Goal: Transaction & Acquisition: Download file/media

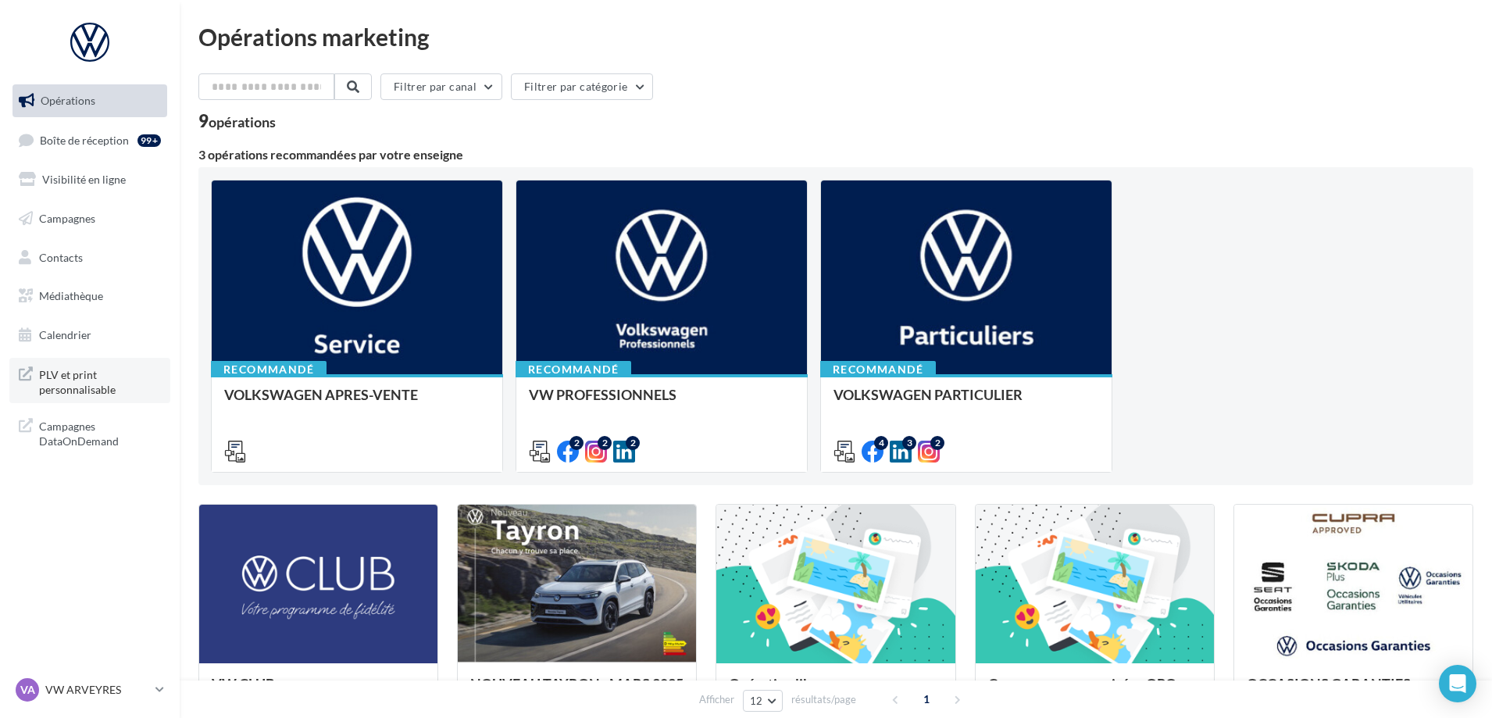
click at [78, 384] on span "PLV et print personnalisable" at bounding box center [100, 381] width 122 height 34
click at [303, 89] on input "text" at bounding box center [267, 86] width 138 height 27
click at [95, 295] on span "Médiathèque" at bounding box center [71, 295] width 64 height 13
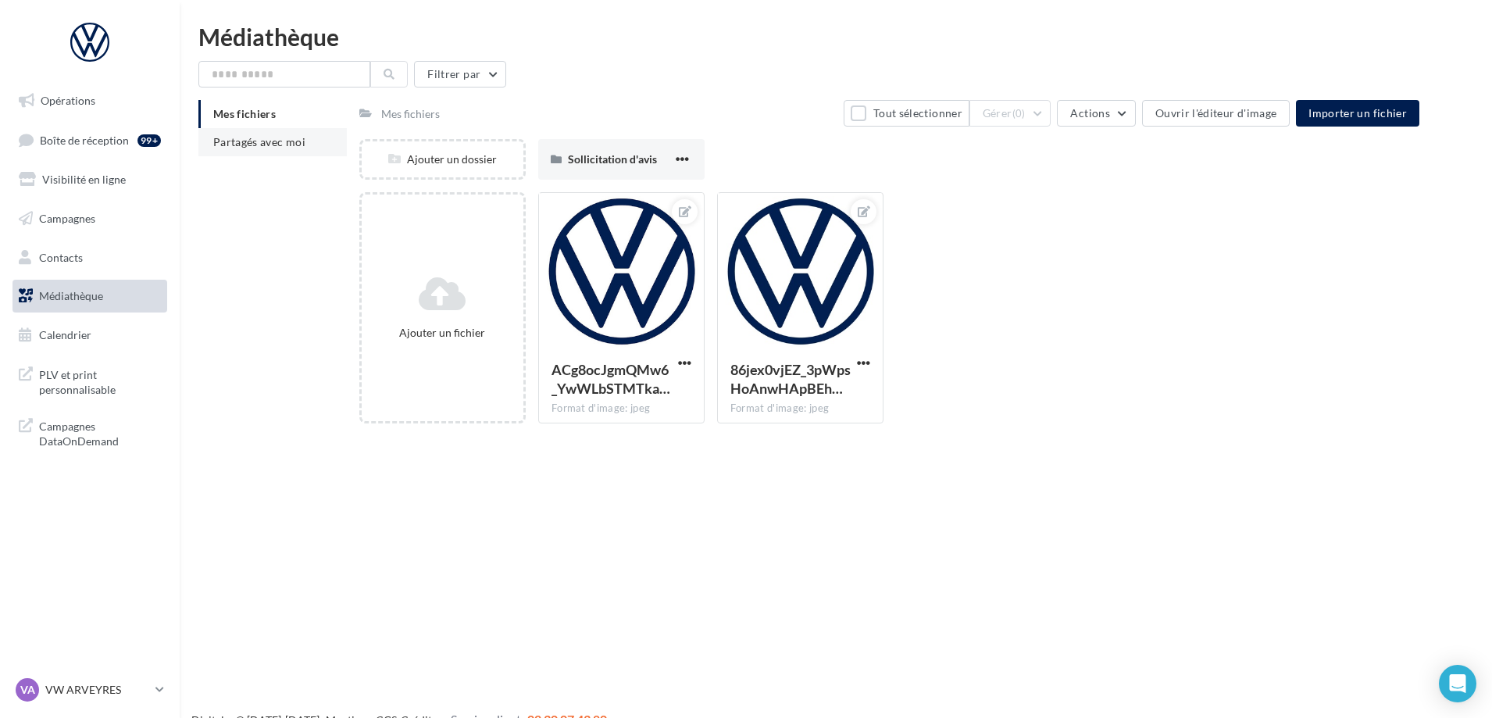
click at [256, 147] on span "Partagés avec moi" at bounding box center [259, 141] width 92 height 13
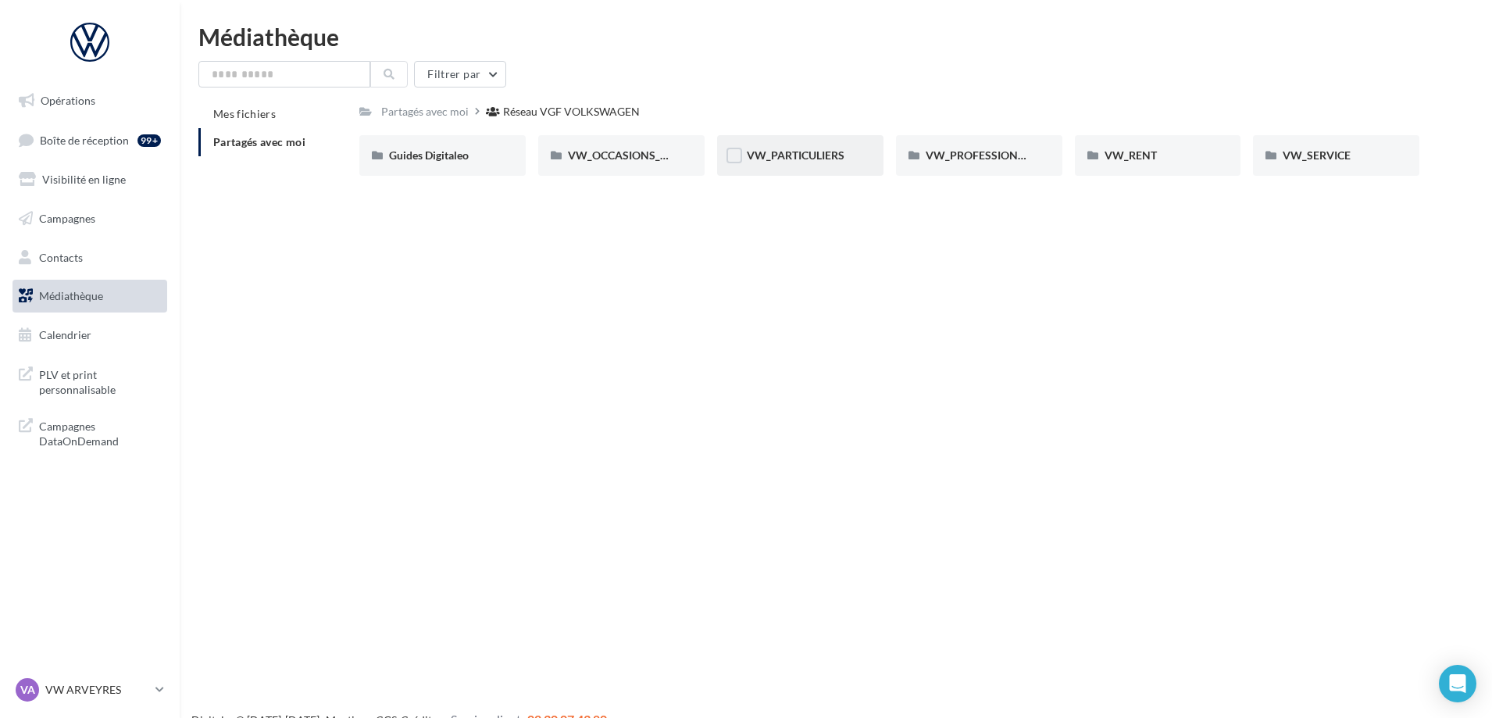
click at [779, 164] on div "VW_PARTICULIERS" at bounding box center [800, 155] width 166 height 41
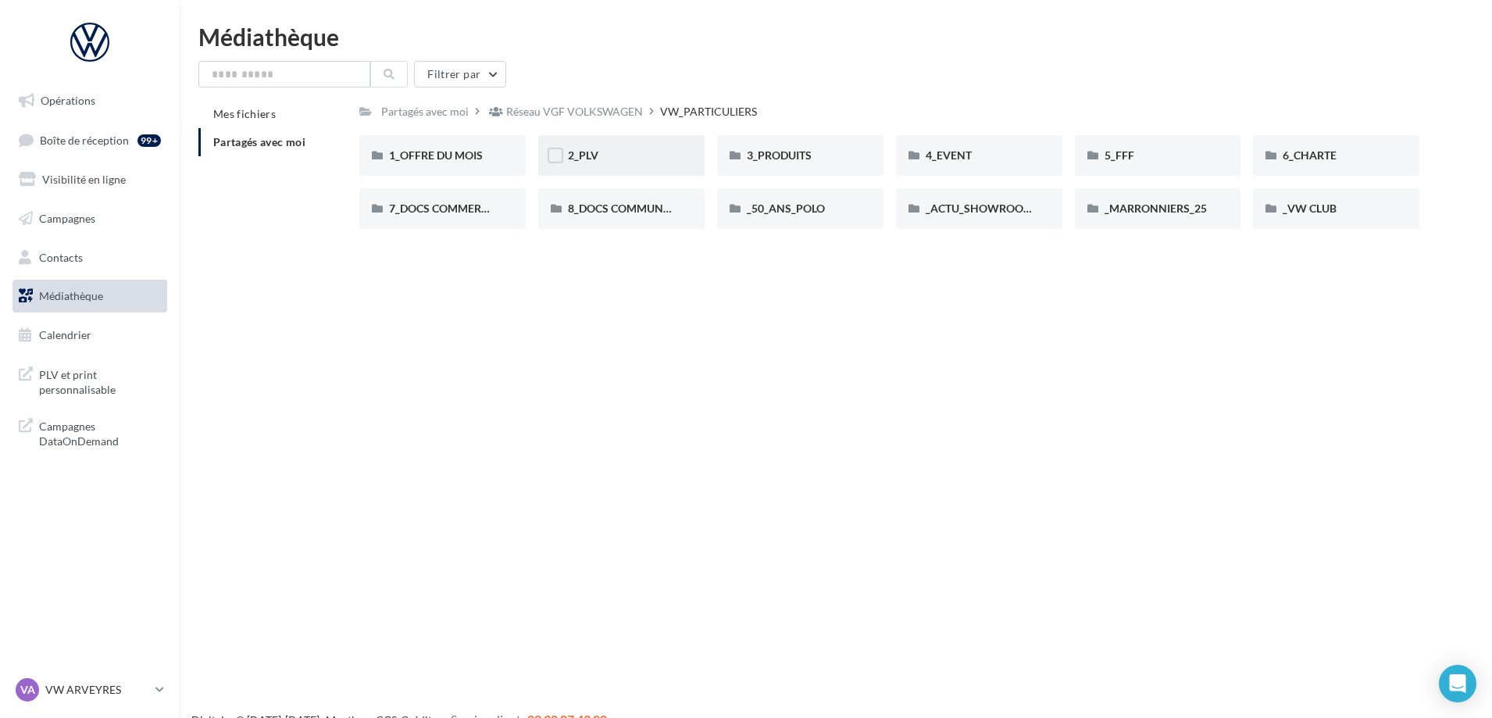
click at [591, 145] on div "2_PLV" at bounding box center [621, 155] width 166 height 41
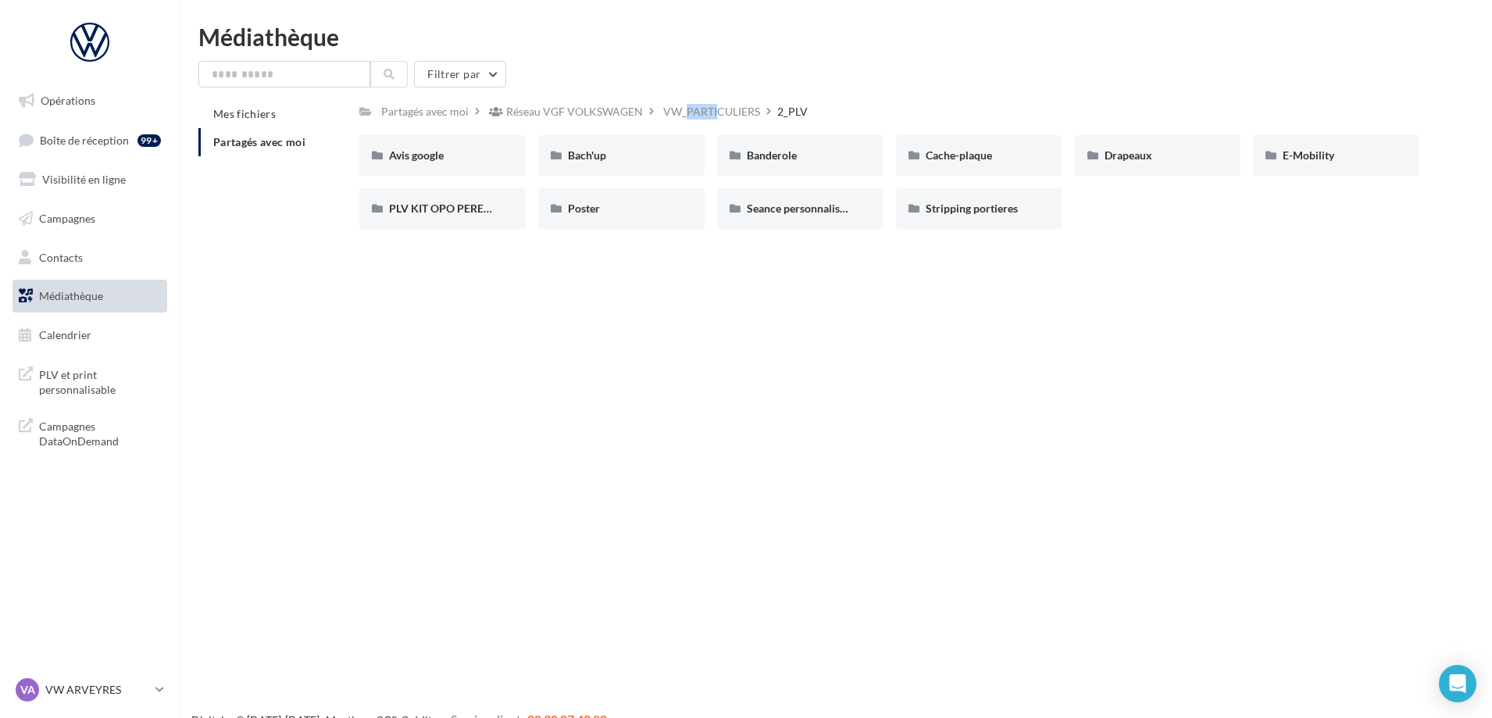
click at [693, 105] on div "VW_PARTICULIERS" at bounding box center [711, 112] width 97 height 16
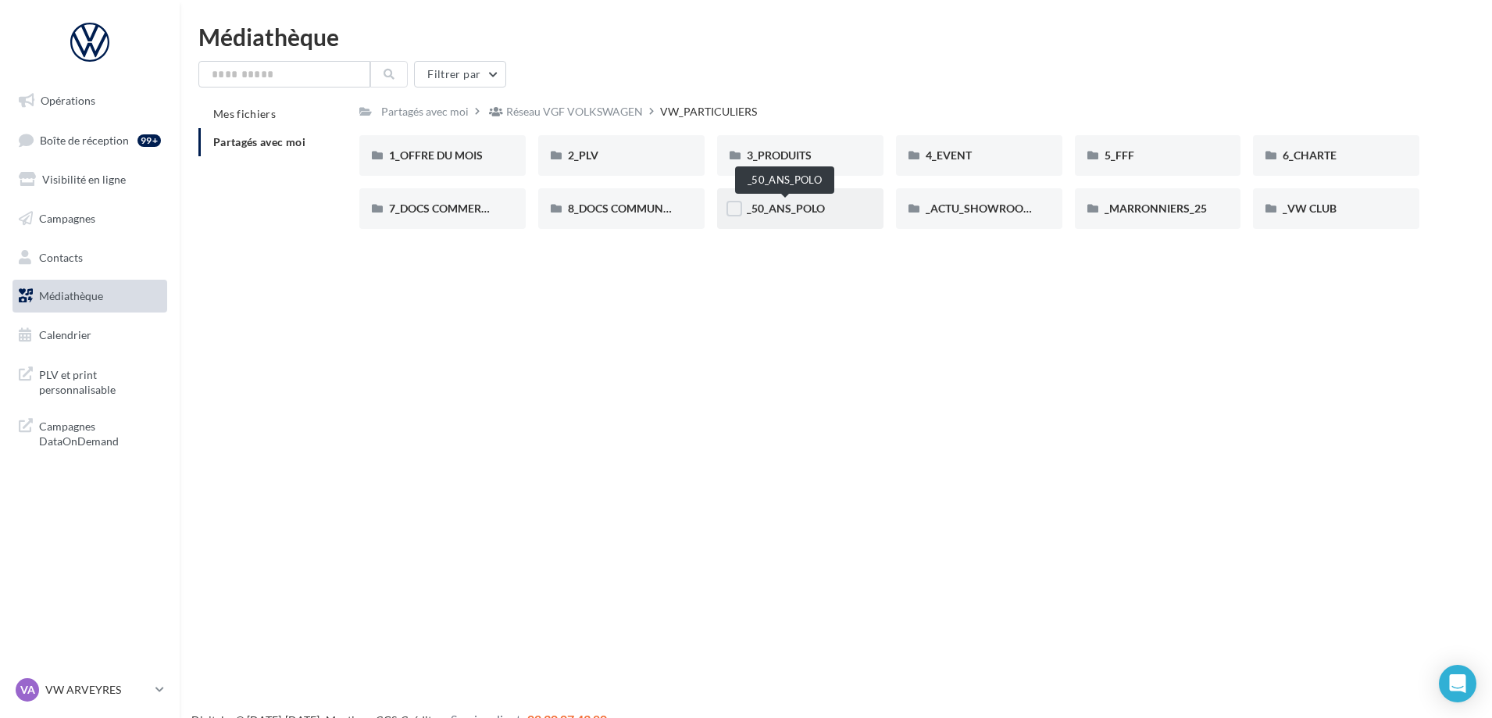
click at [802, 210] on span "_50_ANS_POLO" at bounding box center [786, 208] width 78 height 13
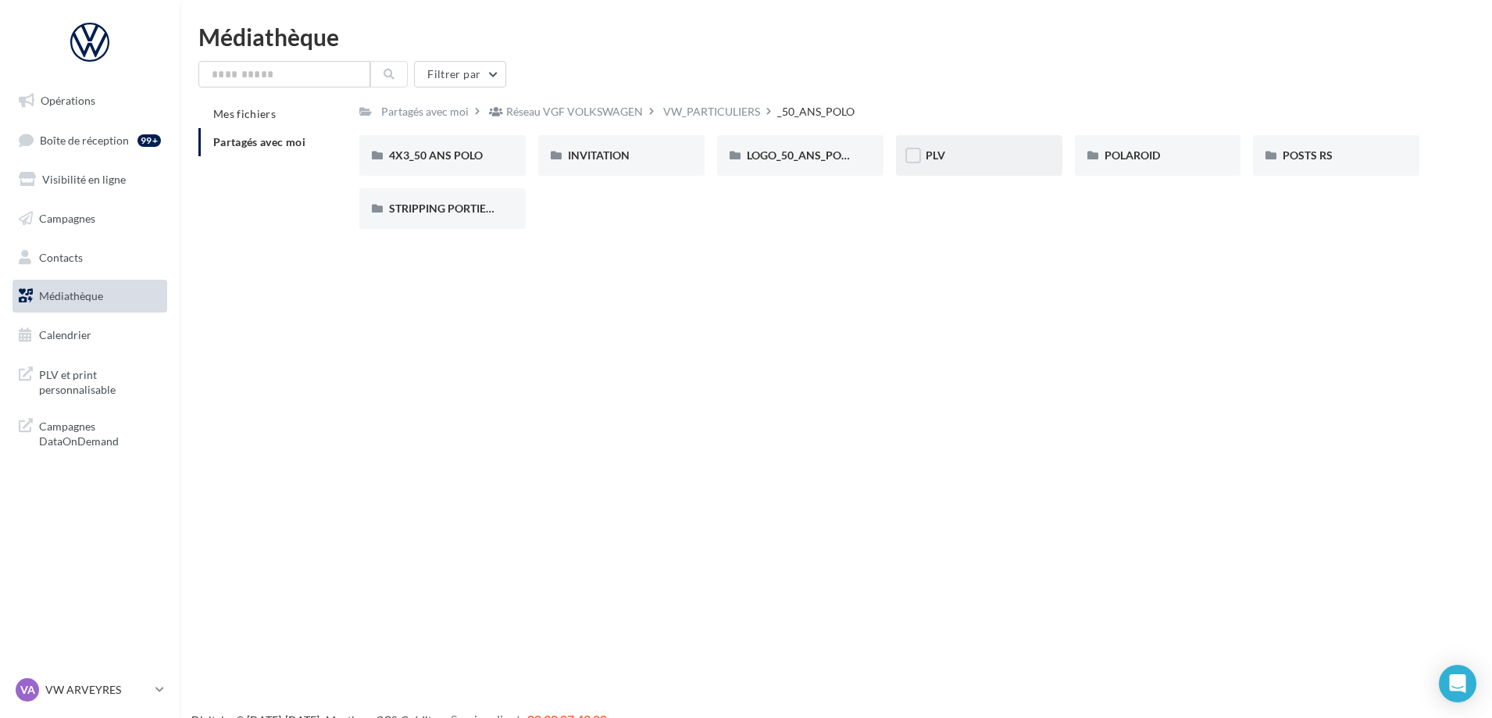
click at [986, 158] on div "PLV" at bounding box center [979, 156] width 107 height 16
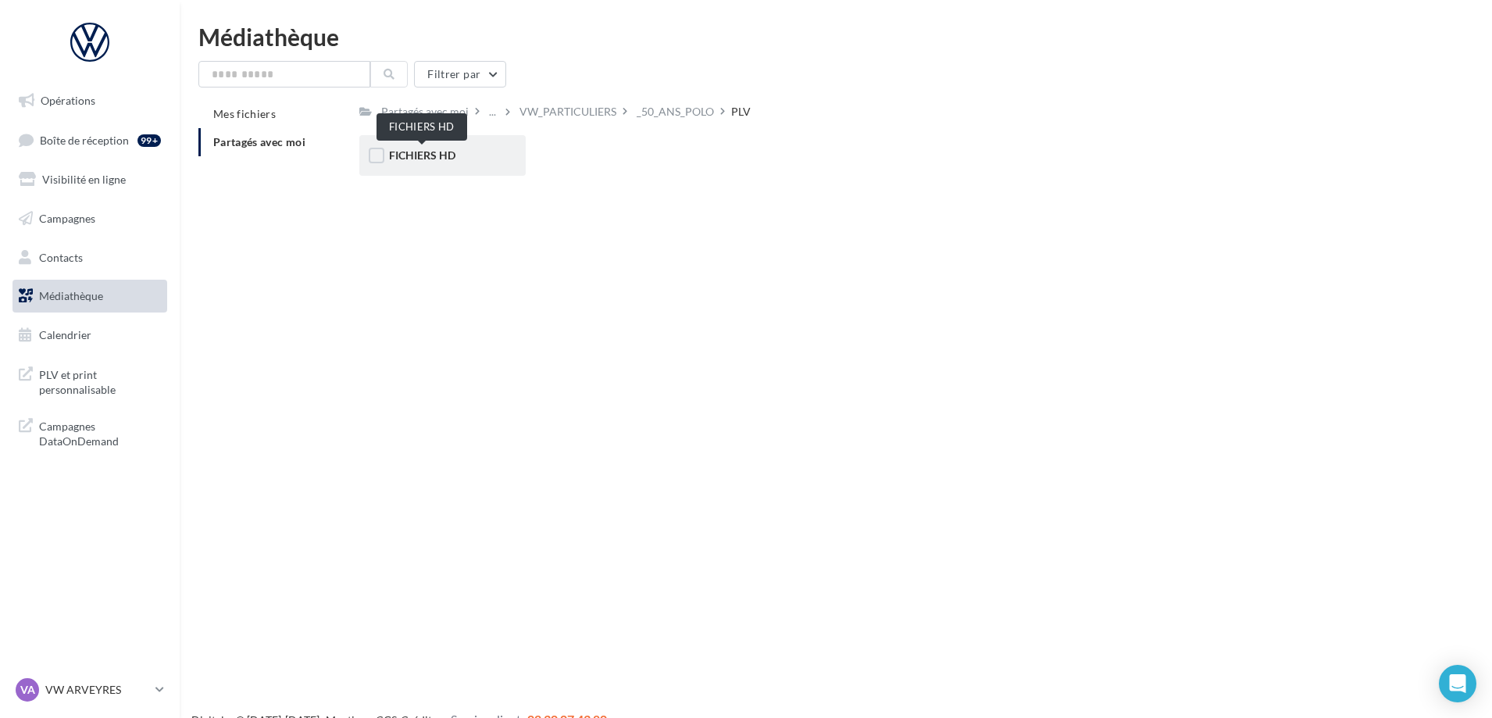
click at [429, 158] on span "FICHIERS HD" at bounding box center [422, 154] width 66 height 13
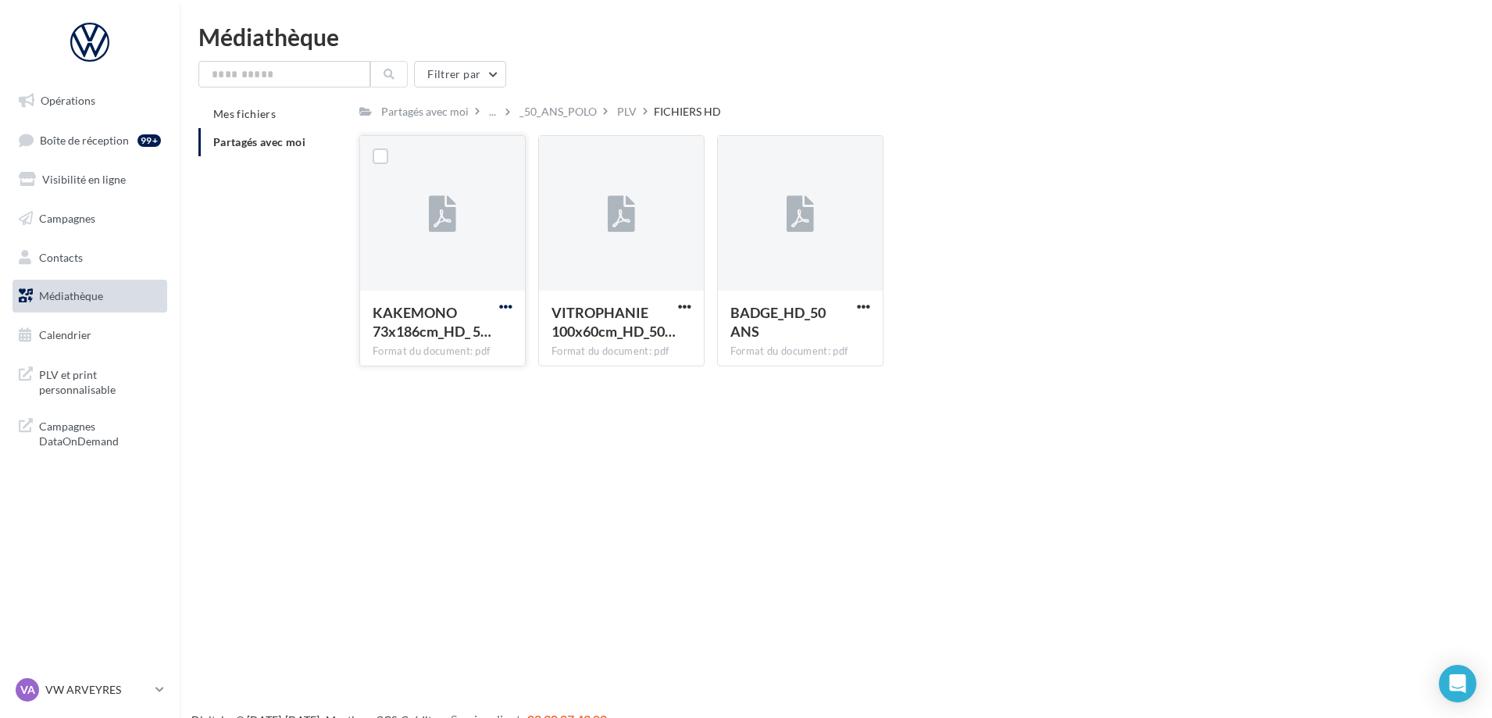
click at [506, 304] on span "button" at bounding box center [505, 306] width 13 height 13
click at [479, 336] on button "Télécharger" at bounding box center [437, 337] width 156 height 41
click at [684, 306] on span "button" at bounding box center [684, 306] width 13 height 13
click at [677, 334] on button "Télécharger" at bounding box center [616, 337] width 156 height 41
click at [852, 308] on div "BADGE_HD_50 ANS" at bounding box center [801, 323] width 140 height 41
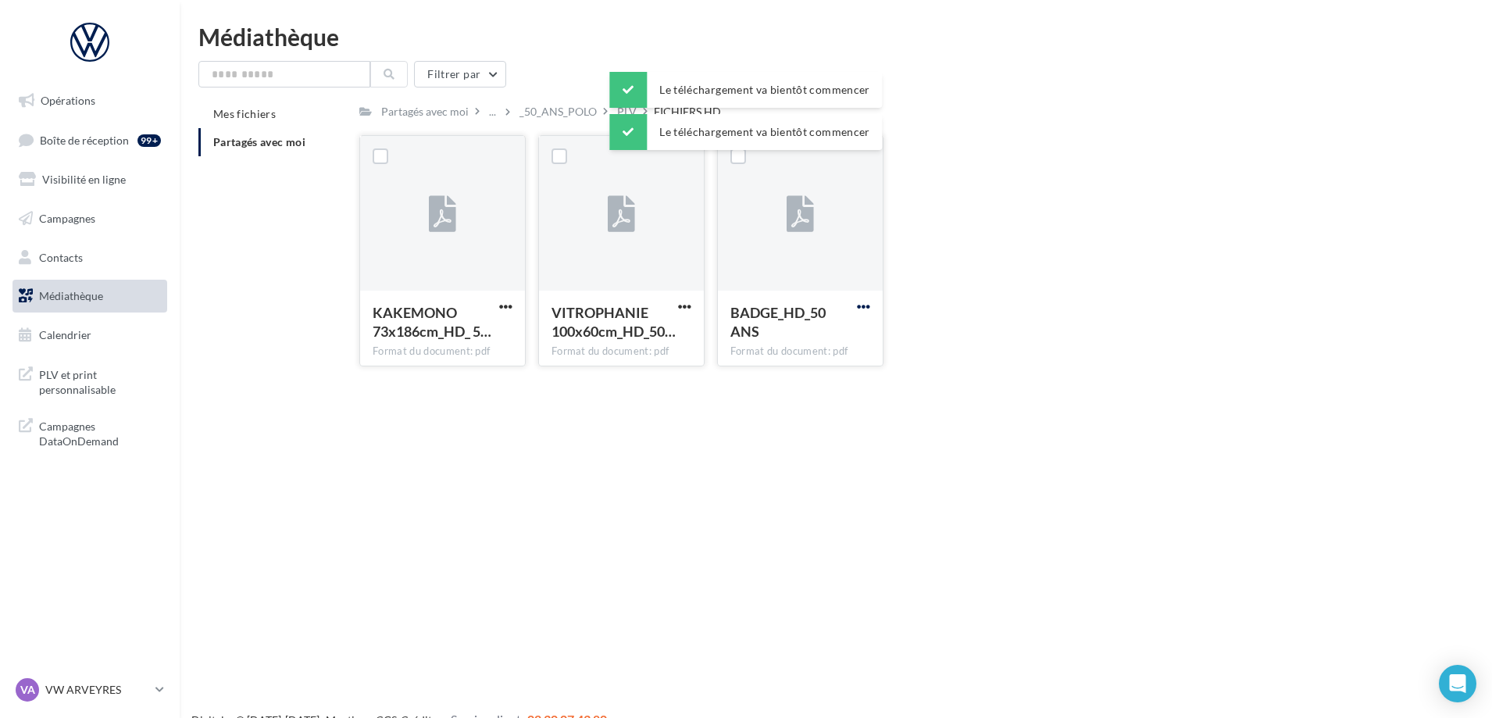
click at [864, 307] on span "button" at bounding box center [863, 306] width 13 height 13
click at [841, 334] on button "Télécharger" at bounding box center [795, 337] width 156 height 41
